Goal: Task Accomplishment & Management: Complete application form

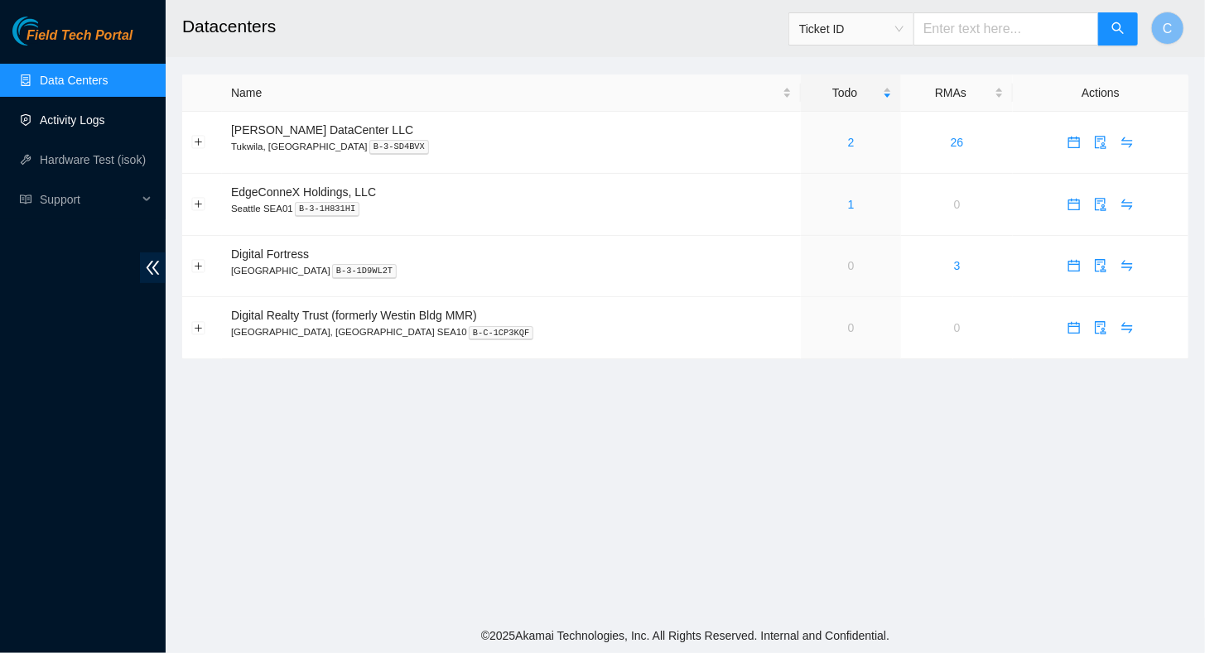
click at [75, 119] on link "Activity Logs" at bounding box center [72, 119] width 65 height 13
click at [63, 118] on link "Activity Logs" at bounding box center [72, 119] width 65 height 13
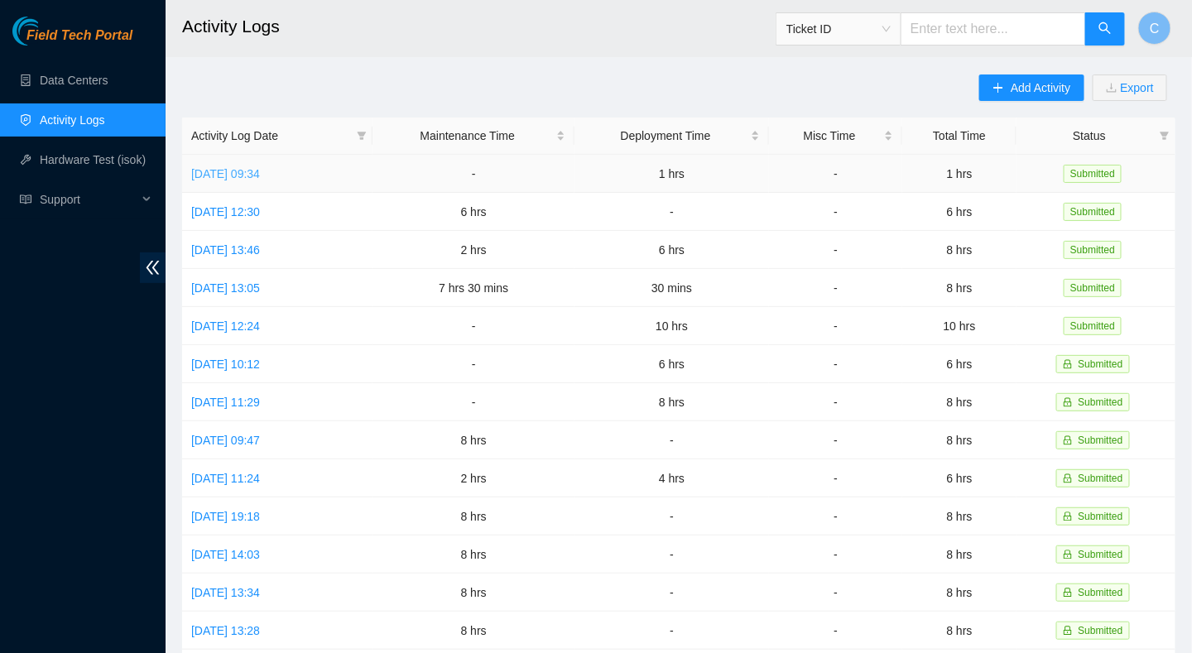
click at [245, 174] on link "[DATE] 09:34" at bounding box center [225, 173] width 69 height 13
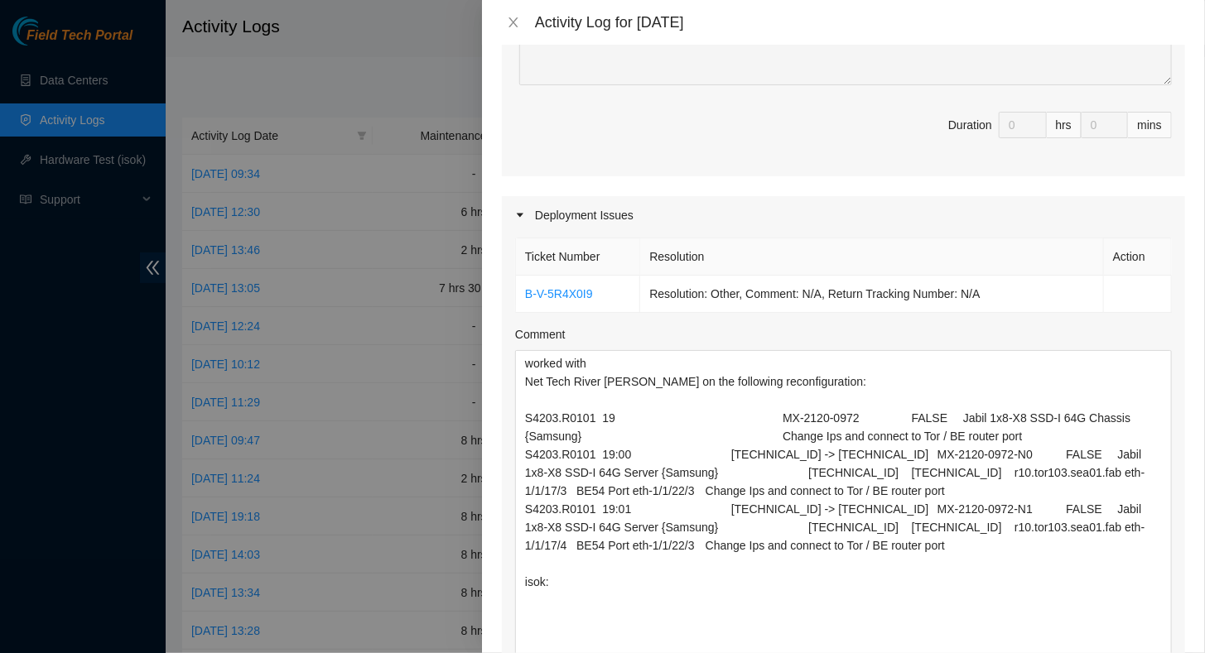
drag, startPoint x: 1152, startPoint y: 425, endPoint x: 1046, endPoint y: 695, distance: 289.9
click at [1046, 652] on html "Field Tech Portal Data Centers Activity Logs Hardware Test (isok) Support Activ…" at bounding box center [602, 326] width 1205 height 653
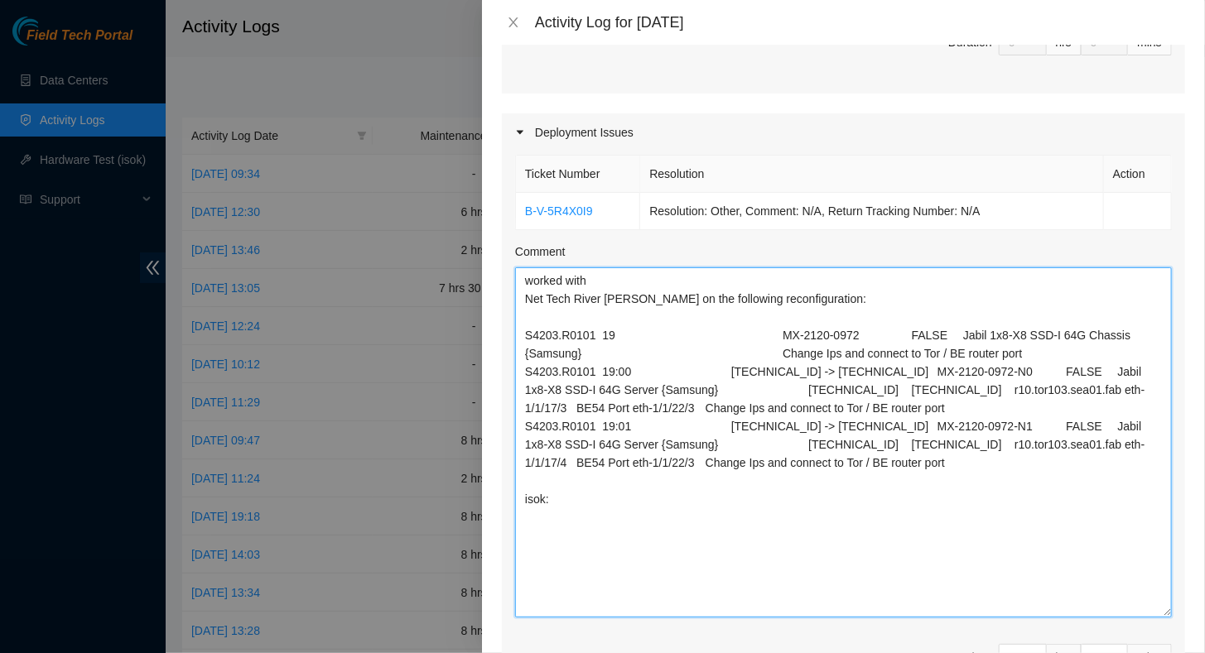
drag, startPoint x: 825, startPoint y: 526, endPoint x: 522, endPoint y: 310, distance: 372.8
click at [522, 310] on textarea "Comment" at bounding box center [843, 442] width 657 height 350
paste textarea "DP#83659 RE-IP"
paste textarea "DP#83659 RE-IP: S4203.R0101 19 MX-2120-0972 FALSE Jabil 1x8-X8 SSD-I 64G Chassi…"
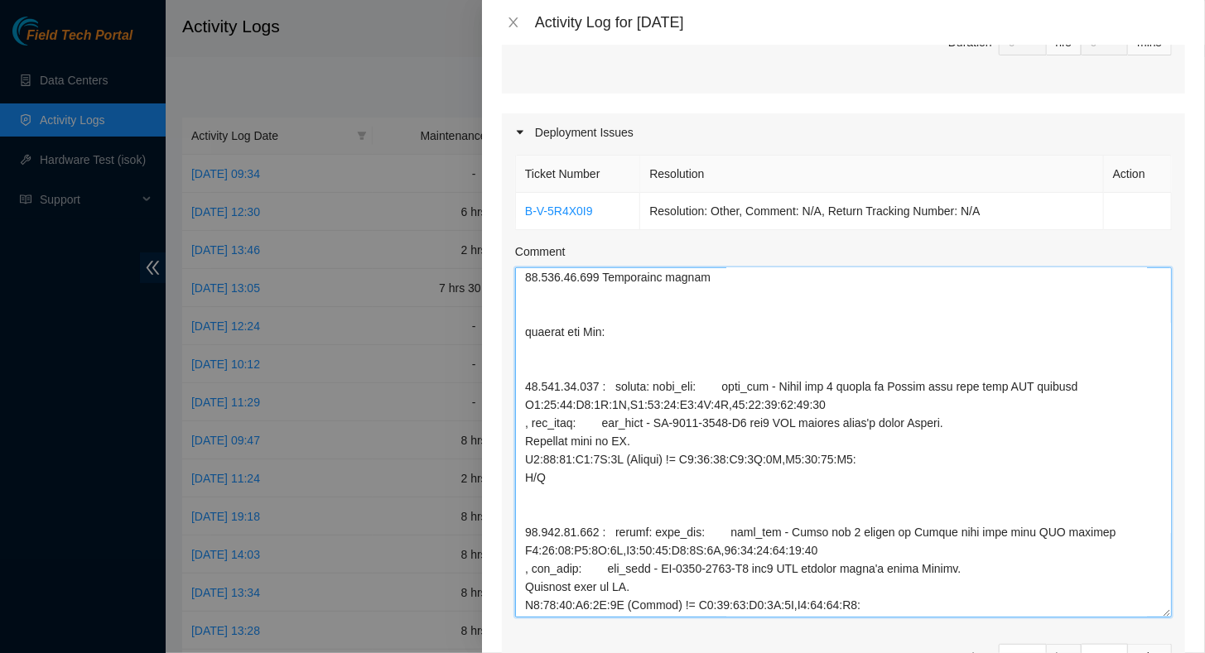
scroll to position [979, 0]
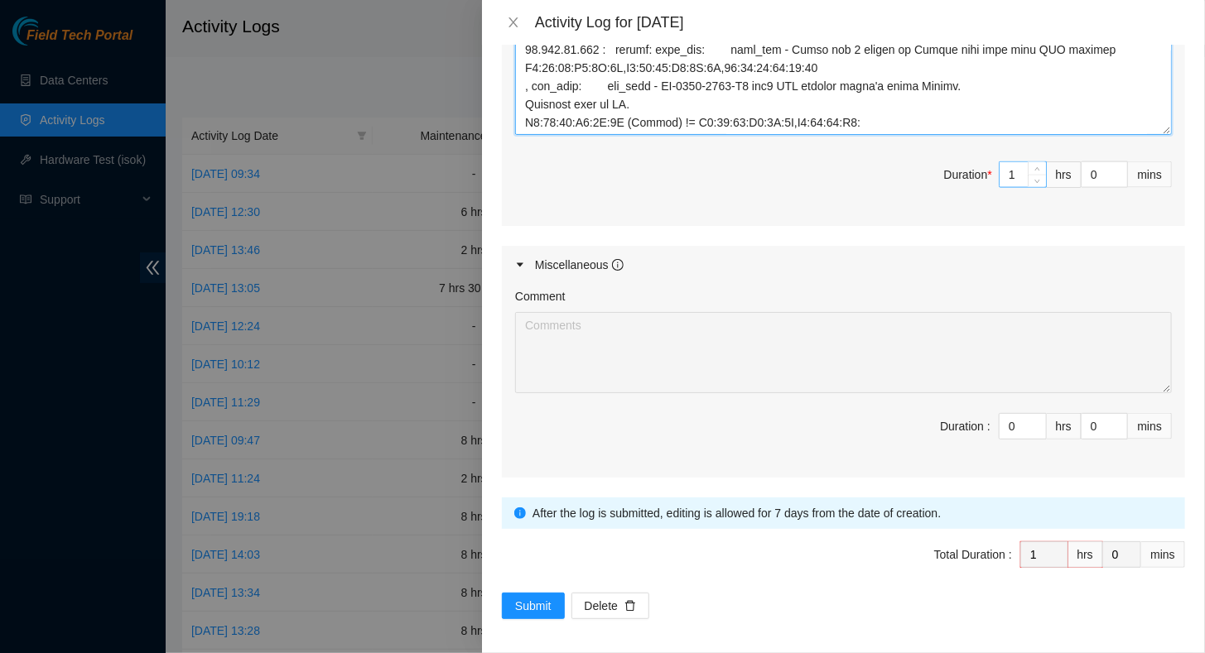
type textarea "worked with Net Tech River [PERSON_NAME] on the following reconfiguration: DP#8…"
drag, startPoint x: 998, startPoint y: 176, endPoint x: 945, endPoint y: 185, distance: 53.8
click at [945, 185] on span "Duration * 1 hrs 0 mins" at bounding box center [843, 184] width 657 height 46
type input "8"
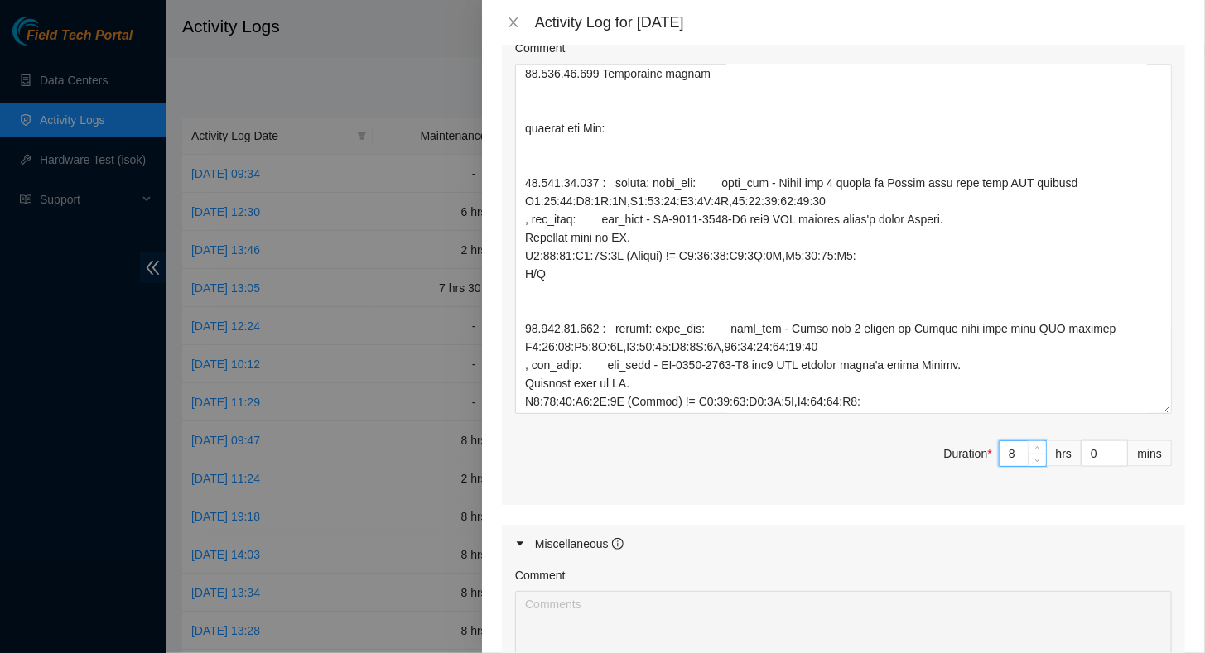
scroll to position [911, 0]
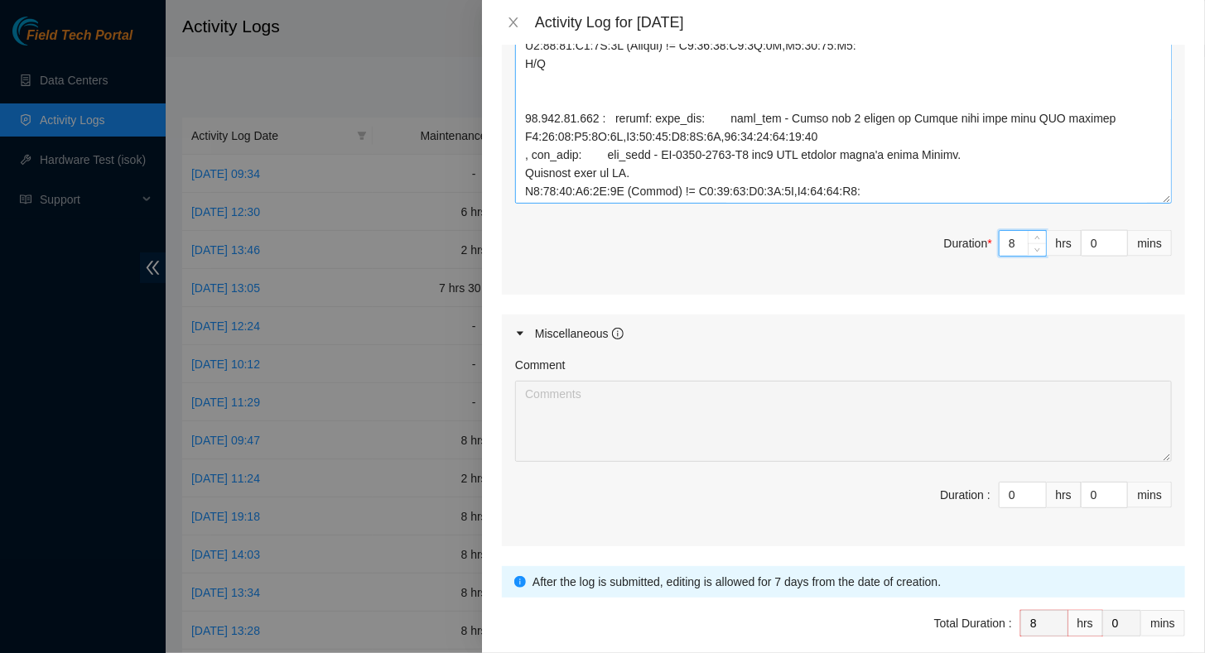
type input "8"
click at [866, 195] on textarea "Comment" at bounding box center [843, 28] width 657 height 350
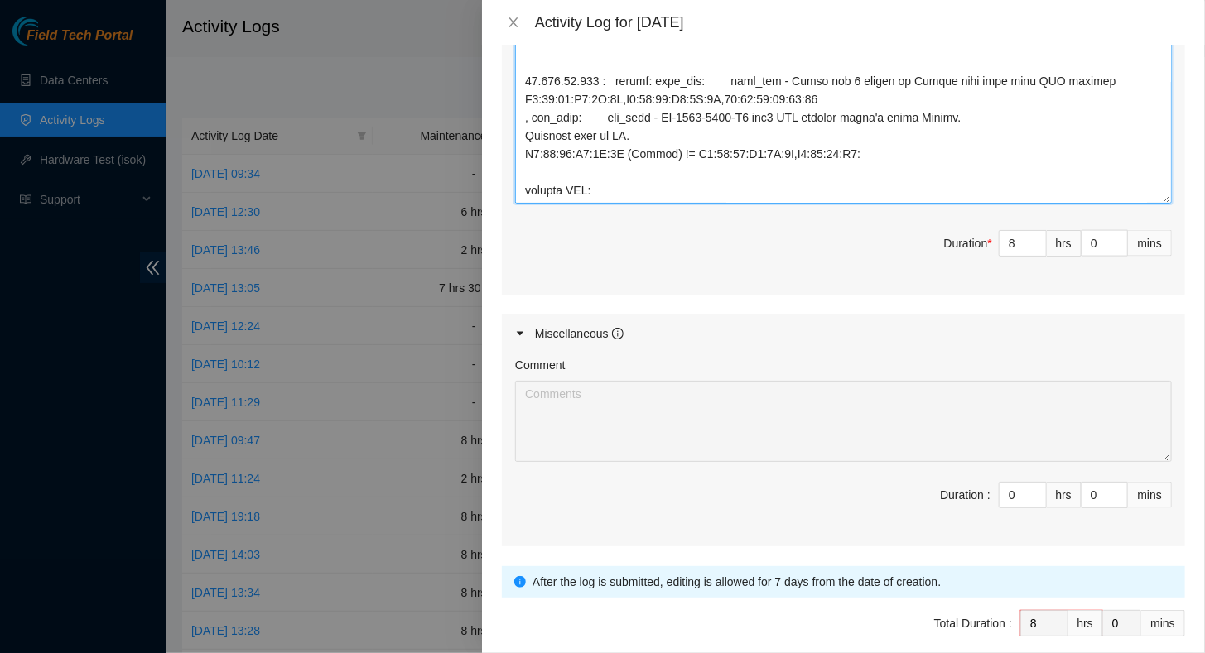
scroll to position [854, 0]
type textarea "worked with Net Tech River [PERSON_NAME] on the following reconfiguration: DP#8…"
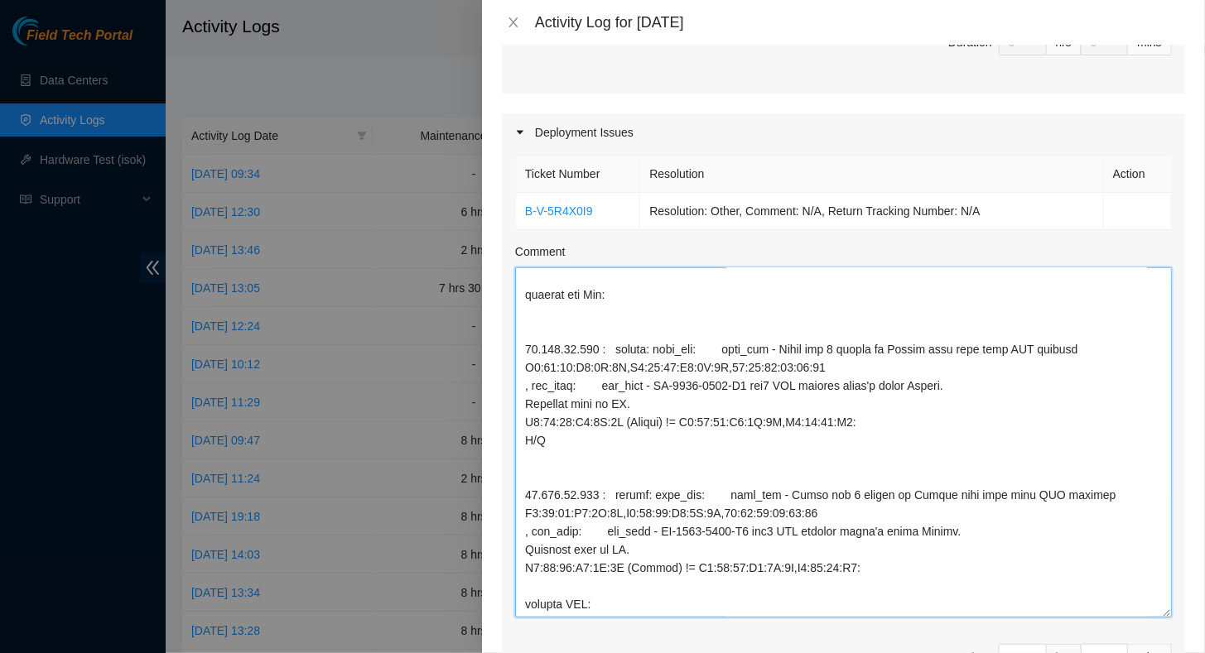
scroll to position [859, 0]
